Goal: Transaction & Acquisition: Purchase product/service

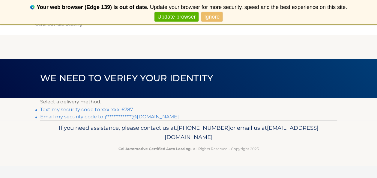
click at [71, 110] on link "Text my security code to xxx-xxx-6787" at bounding box center [86, 110] width 93 height 6
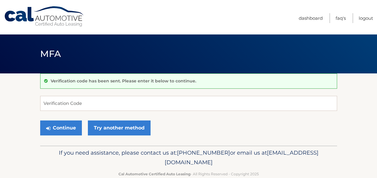
scroll to position [13, 0]
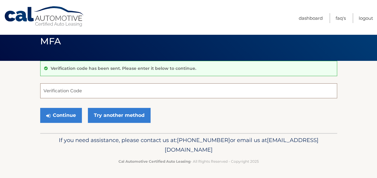
click at [56, 91] on input "Verification Code" at bounding box center [188, 90] width 297 height 15
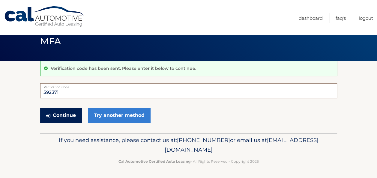
type input "592371"
click at [64, 122] on button "Continue" at bounding box center [61, 115] width 42 height 15
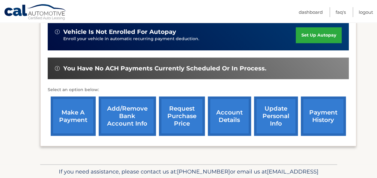
scroll to position [180, 0]
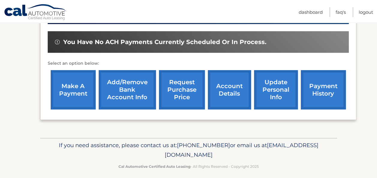
click at [67, 84] on link "make a payment" at bounding box center [73, 89] width 45 height 39
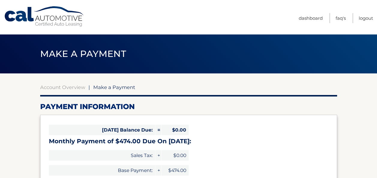
select select "NzQ1MDQyOTAtYzE1Ny00YzBkLThjYTQtNGExY2I1MTE4YTFk"
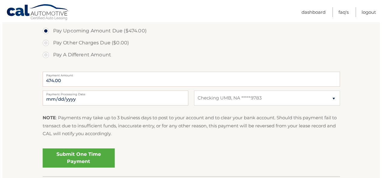
scroll to position [240, 0]
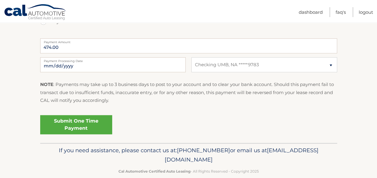
click at [73, 122] on link "Submit One Time Payment" at bounding box center [76, 124] width 72 height 19
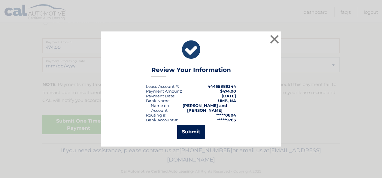
click at [187, 131] on button "Submit" at bounding box center [191, 132] width 28 height 14
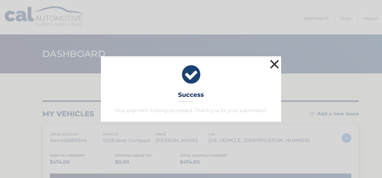
click at [274, 66] on button "×" at bounding box center [274, 64] width 12 height 12
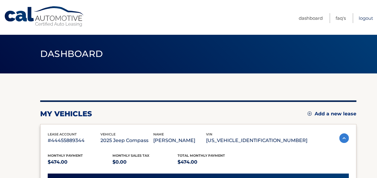
click at [369, 15] on link "Logout" at bounding box center [366, 18] width 14 height 10
